Goal: Manage account settings

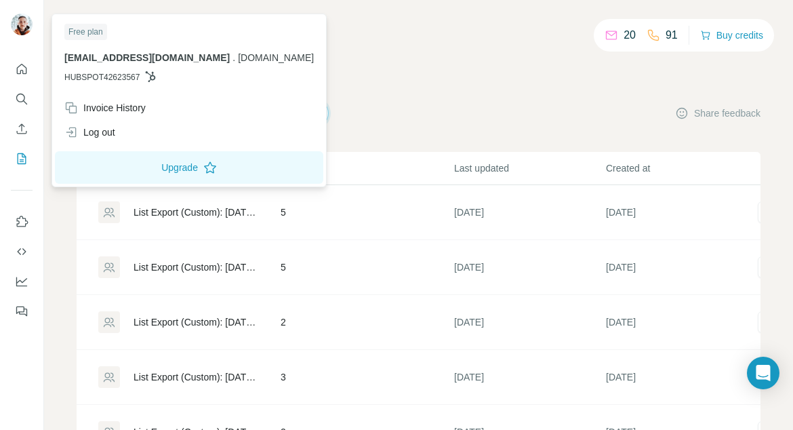
click at [24, 26] on img at bounding box center [22, 25] width 22 height 22
click at [20, 64] on icon "Quick start" at bounding box center [22, 69] width 10 height 10
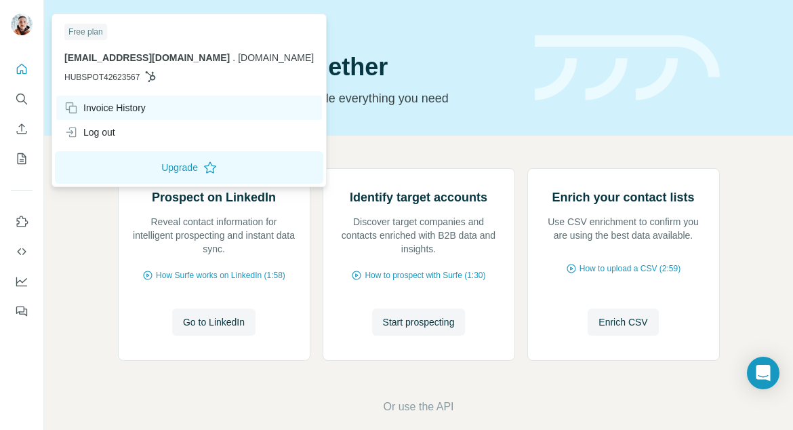
click at [96, 104] on div "Invoice History" at bounding box center [104, 108] width 81 height 14
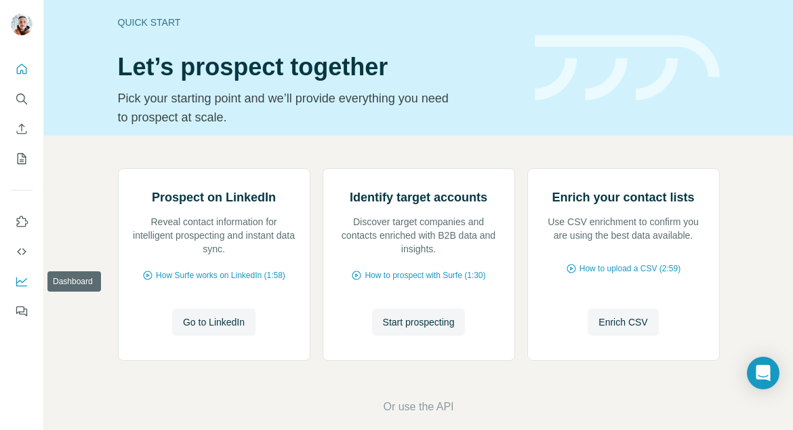
click at [20, 278] on icon "Dashboard" at bounding box center [22, 281] width 14 height 14
